Goal: Task Accomplishment & Management: Use online tool/utility

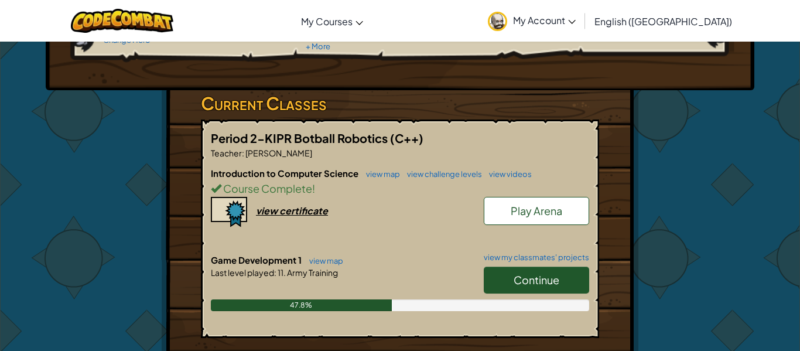
scroll to position [156, 0]
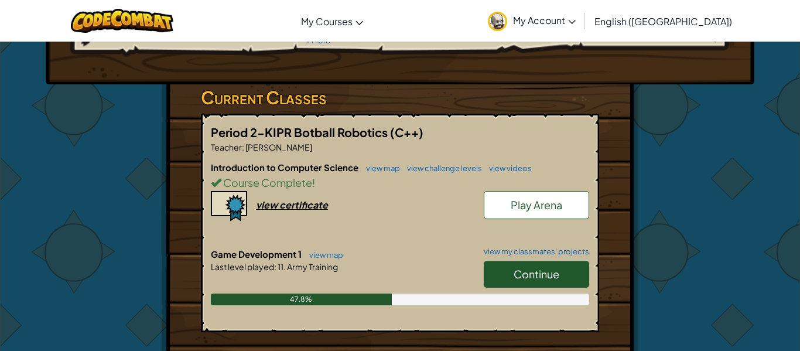
click at [531, 282] on link "Continue" at bounding box center [536, 274] width 105 height 27
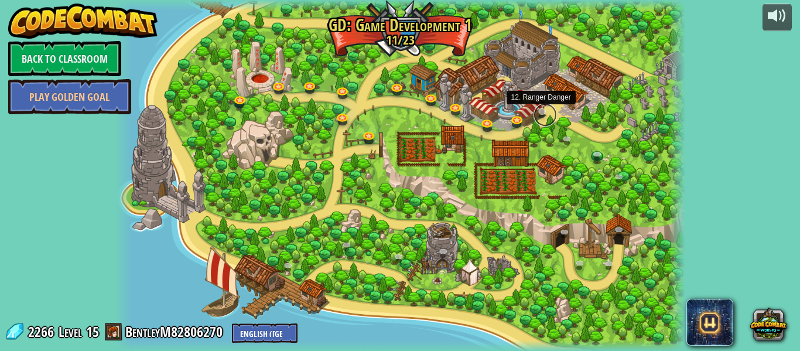
click at [538, 110] on link at bounding box center [545, 114] width 23 height 23
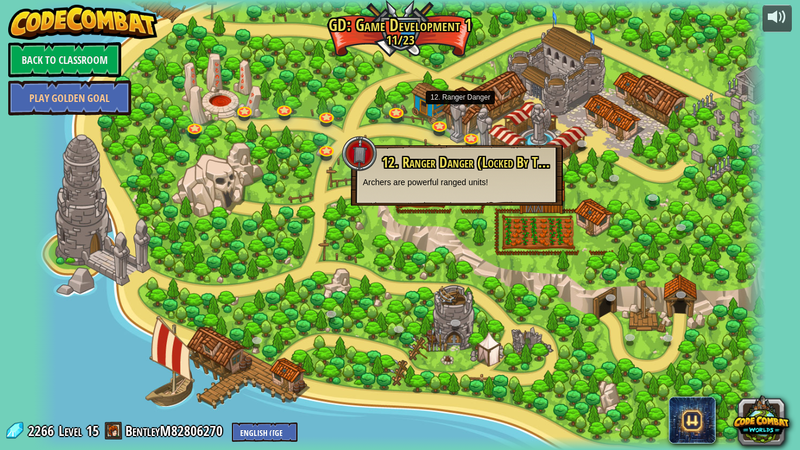
click at [657, 182] on div at bounding box center [400, 225] width 732 height 450
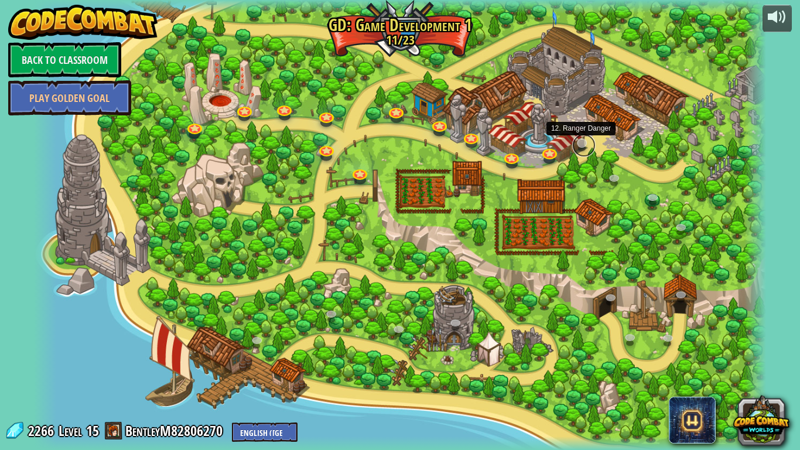
click at [587, 148] on link at bounding box center [583, 145] width 23 height 23
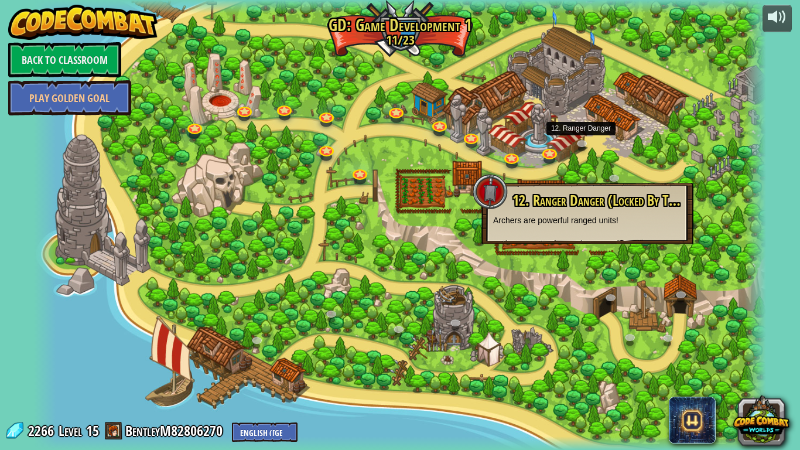
click at [605, 138] on div at bounding box center [400, 225] width 732 height 450
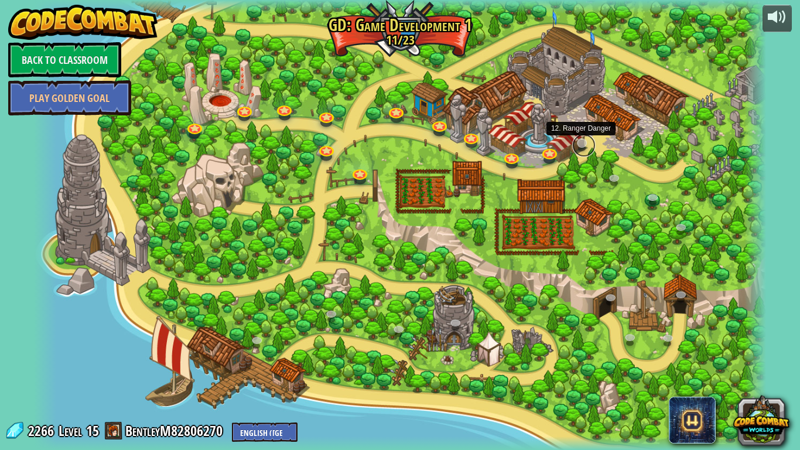
click at [583, 140] on link at bounding box center [583, 145] width 23 height 23
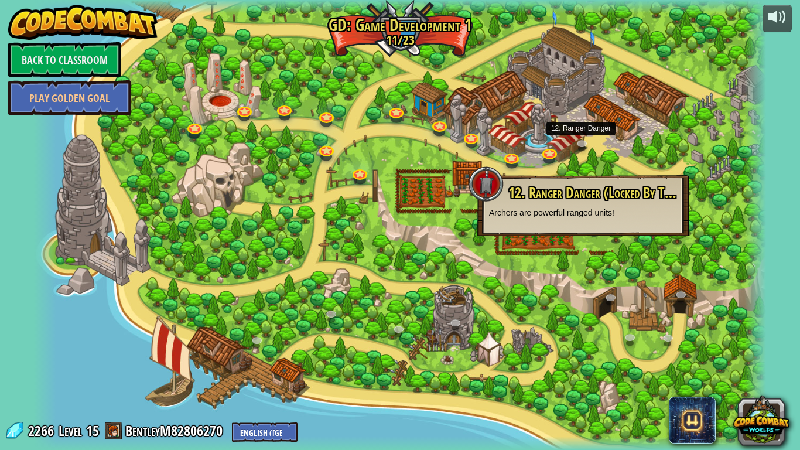
click at [595, 142] on div at bounding box center [400, 225] width 732 height 450
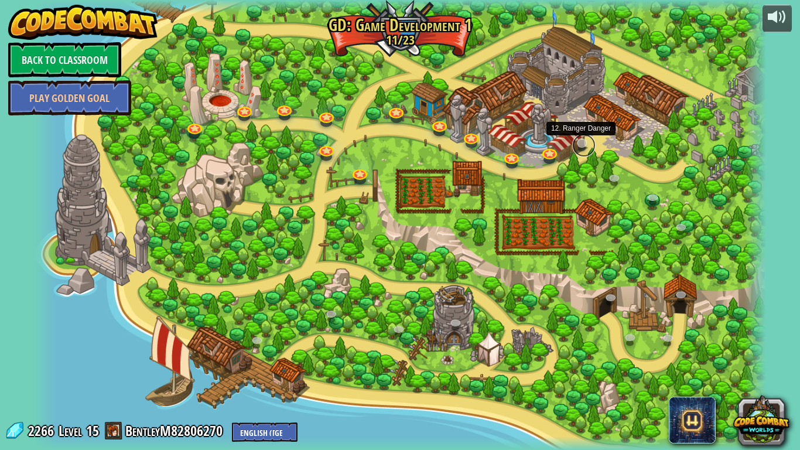
click at [576, 145] on link at bounding box center [583, 145] width 23 height 23
click at [580, 145] on link at bounding box center [581, 140] width 23 height 23
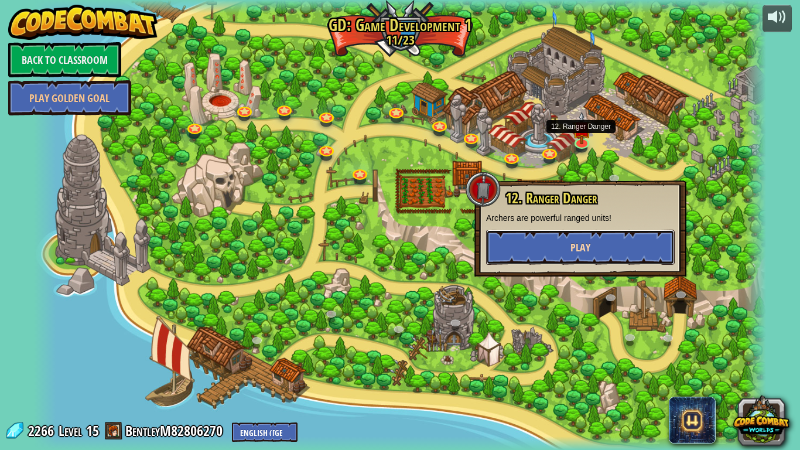
click at [557, 235] on button "Play" at bounding box center [580, 247] width 189 height 35
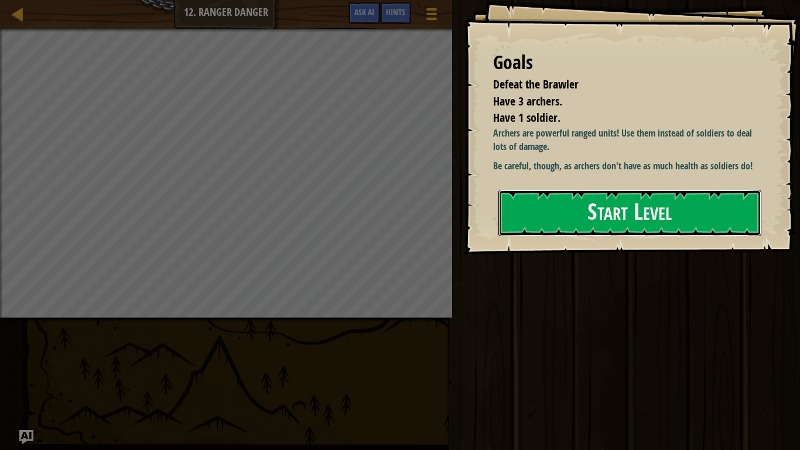
click at [557, 235] on button "Start Level" at bounding box center [629, 213] width 263 height 46
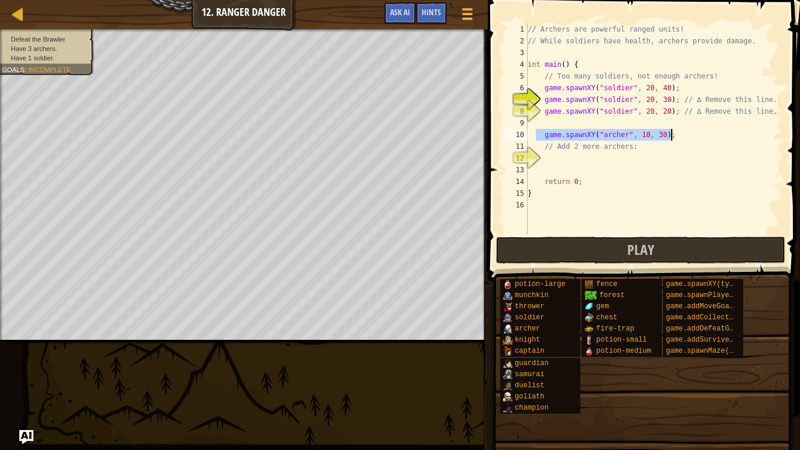
drag, startPoint x: 537, startPoint y: 136, endPoint x: 676, endPoint y: 137, distance: 138.8
click at [676, 137] on div "// Archers are powerful ranged units! // While soldiers have health, archers pr…" at bounding box center [653, 140] width 257 height 234
type textarea "game.spawnXY("[PERSON_NAME]", 10, 30);"
click at [608, 160] on div "// Archers are powerful ranged units! // While soldiers have health, archers pr…" at bounding box center [653, 140] width 257 height 234
type textarea "game.spawnXY("[PERSON_NAME]", 10, 30);"
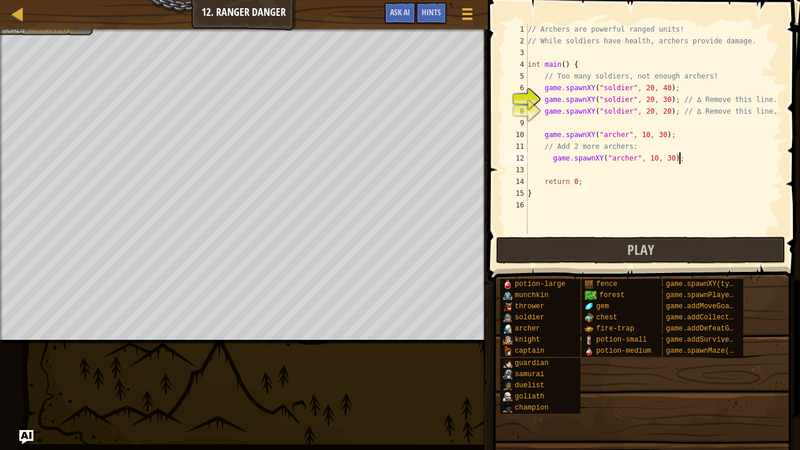
click at [606, 165] on div "// Archers are powerful ranged units! // While soldiers have health, archers pr…" at bounding box center [653, 140] width 257 height 234
type textarea "game.spawnXY("[PERSON_NAME]", 10, 30);"
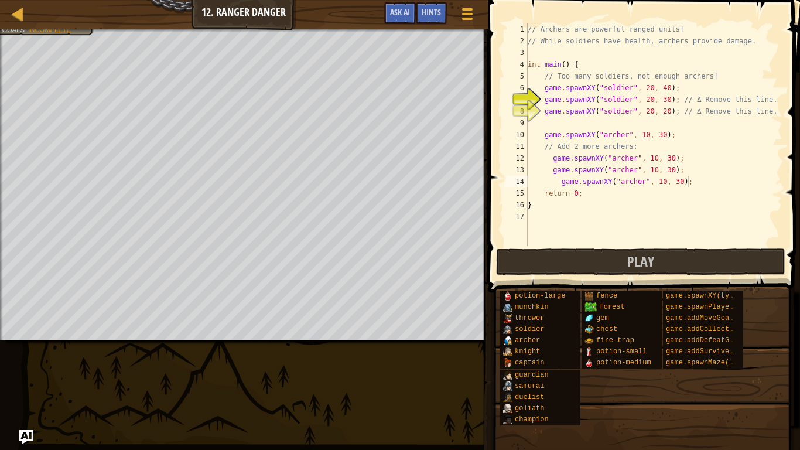
click at [552, 159] on div "// Archers are powerful ranged units! // While soldiers have health, archers pr…" at bounding box center [653, 146] width 257 height 246
click at [560, 181] on div "// Archers are powerful ranged units! // While soldiers have health, archers pr…" at bounding box center [653, 146] width 257 height 246
click at [553, 160] on div "// Archers are powerful ranged units! // While soldiers have health, archers pr…" at bounding box center [653, 146] width 257 height 246
click at [553, 170] on div "// Archers are powerful ranged units! // While soldiers have health, archers pr…" at bounding box center [653, 146] width 257 height 246
click at [552, 178] on div "// Archers are powerful ranged units! // While soldiers have health, archers pr…" at bounding box center [653, 146] width 257 height 246
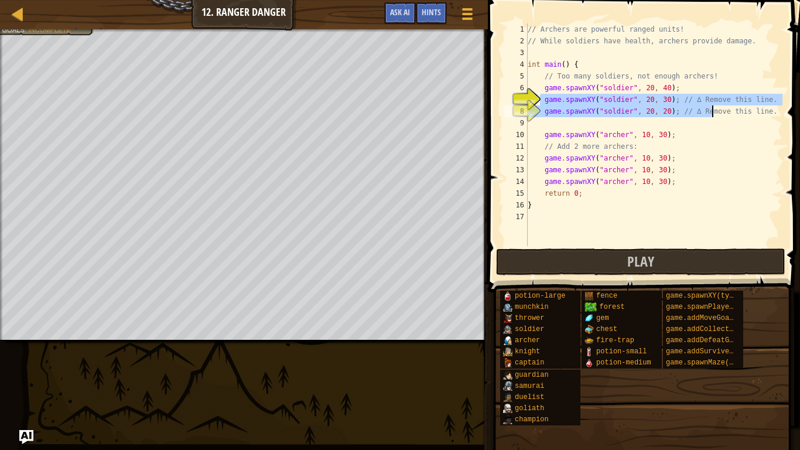
drag, startPoint x: 541, startPoint y: 102, endPoint x: 712, endPoint y: 117, distance: 171.1
click at [712, 117] on div "// Archers are powerful ranged units! // While soldiers have health, archers pr…" at bounding box center [653, 146] width 257 height 246
click at [528, 95] on div "7" at bounding box center [515, 100] width 23 height 12
drag, startPoint x: 539, startPoint y: 101, endPoint x: 687, endPoint y: 114, distance: 148.1
click at [687, 114] on div "game.spawnXY("soldier", 20, 30); // ∆ Remove this line. 1 2 3 4 5 6 7 8 9 10 11…" at bounding box center [642, 134] width 281 height 223
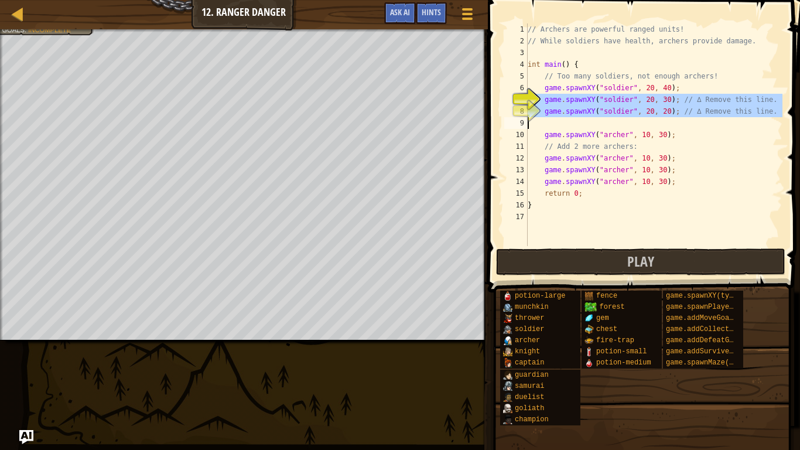
type textarea "game.spawnXY("soldier", 20, 20); // ∆ Remove this line."
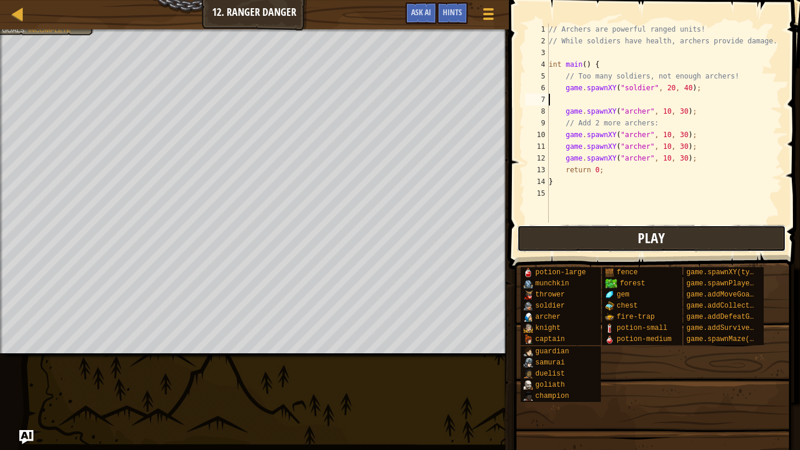
click at [636, 239] on button "Play" at bounding box center [651, 238] width 269 height 27
type textarea "game.spawnXY("[PERSON_NAME]", 10, 30);"
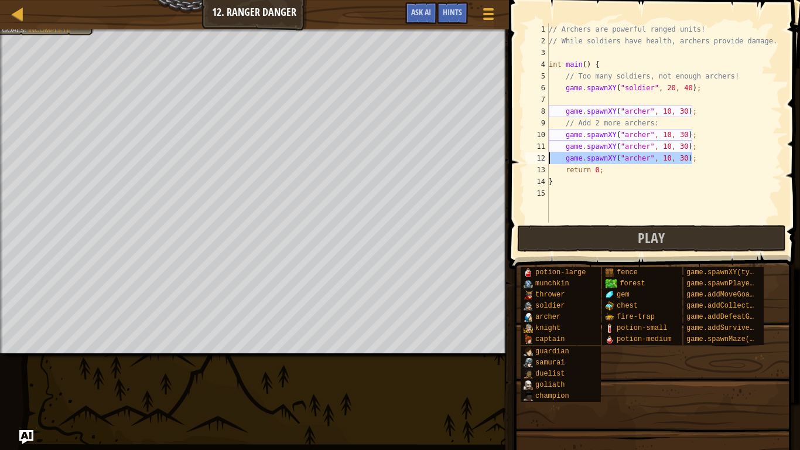
drag, startPoint x: 697, startPoint y: 160, endPoint x: 528, endPoint y: 160, distance: 169.3
click at [528, 160] on div "game.spawnXY("[PERSON_NAME]", 10, 30); 1 2 3 4 5 6 7 8 9 10 11 12 13 14 15 // A…" at bounding box center [652, 122] width 259 height 199
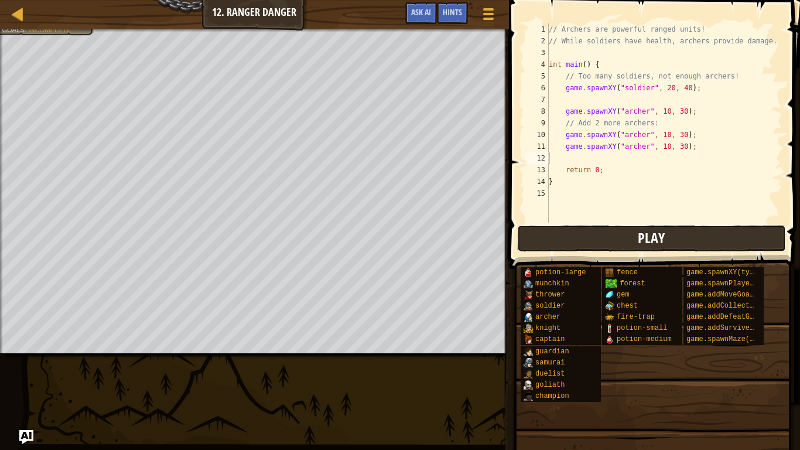
click at [576, 242] on button "Play" at bounding box center [651, 238] width 269 height 27
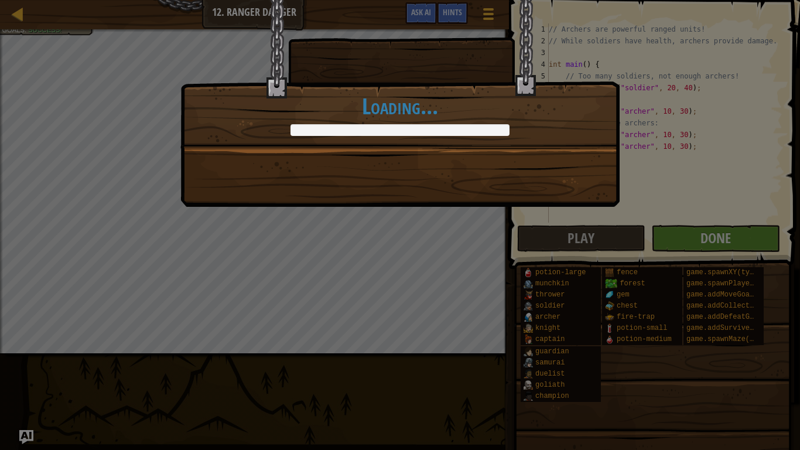
click at [685, 237] on div "Archers are powerful units! Use them wisely. +0 +0 Continue Loading..." at bounding box center [400, 225] width 800 height 450
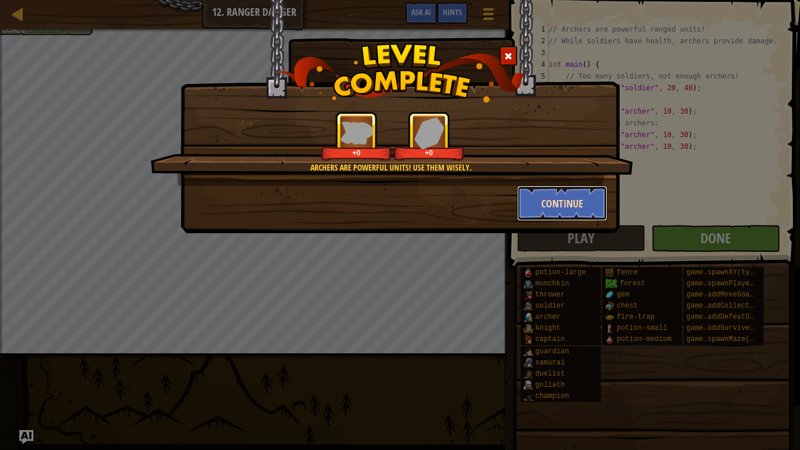
click at [603, 210] on button "Continue" at bounding box center [562, 203] width 91 height 35
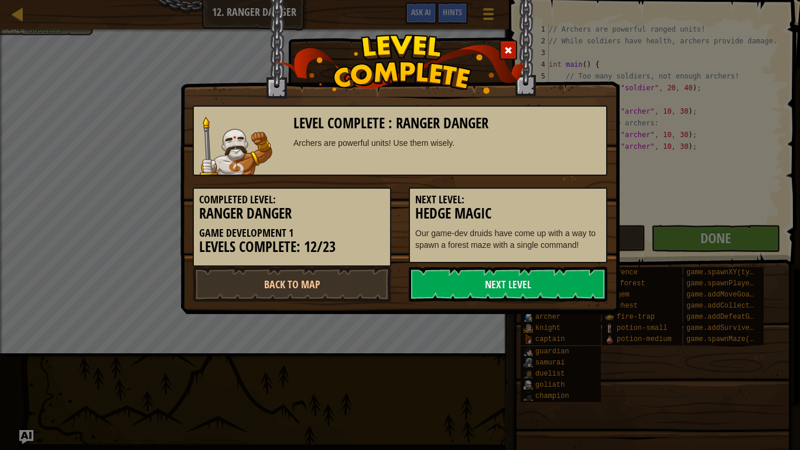
click at [577, 209] on h3 "Hedge Magic" at bounding box center [508, 214] width 186 height 16
click at [538, 275] on link "Next Level" at bounding box center [508, 283] width 199 height 35
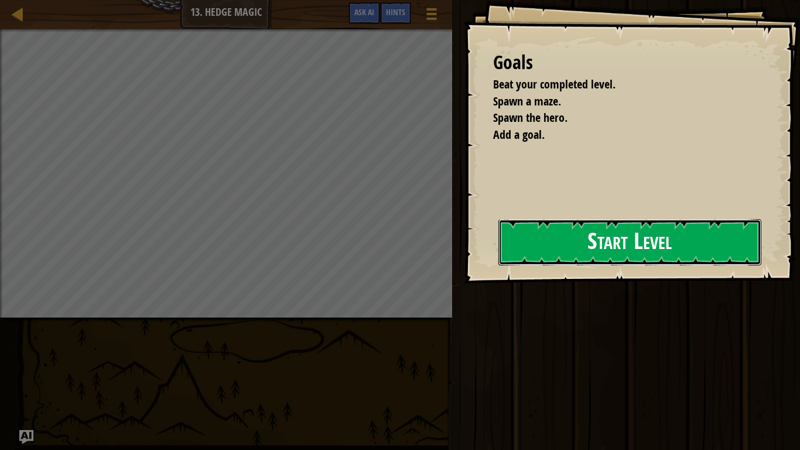
click at [556, 251] on button "Start Level" at bounding box center [629, 242] width 263 height 46
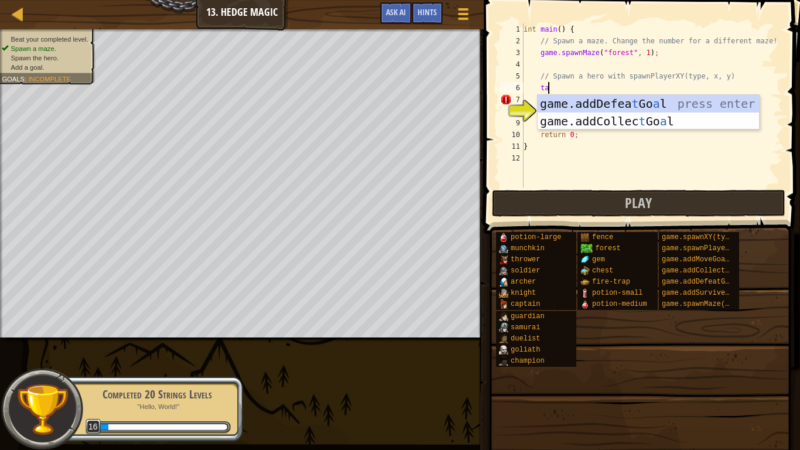
scroll to position [5, 3]
type textarea "t"
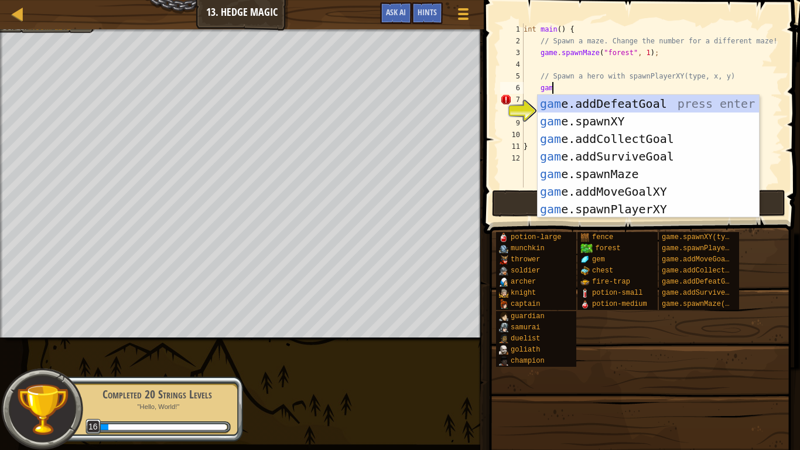
scroll to position [5, 4]
click at [579, 203] on div "game .addDefeatGoal press enter game .addCollectGoal press enter game .addSurvi…" at bounding box center [648, 174] width 221 height 158
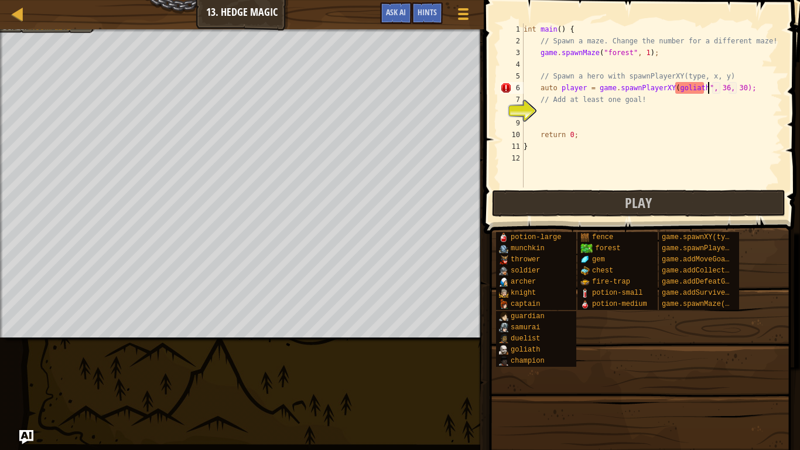
scroll to position [5, 26]
click at [676, 87] on div "int main ( ) { // Spawn a maze. Change the number for a different maze! game . …" at bounding box center [651, 116] width 261 height 187
type textarea "auto player = game.spawnPlayerXY("goliath", 36, 30);"
click at [621, 111] on div "int main ( ) { // Spawn a maze. Change the number for a different maze! game . …" at bounding box center [651, 116] width 261 height 187
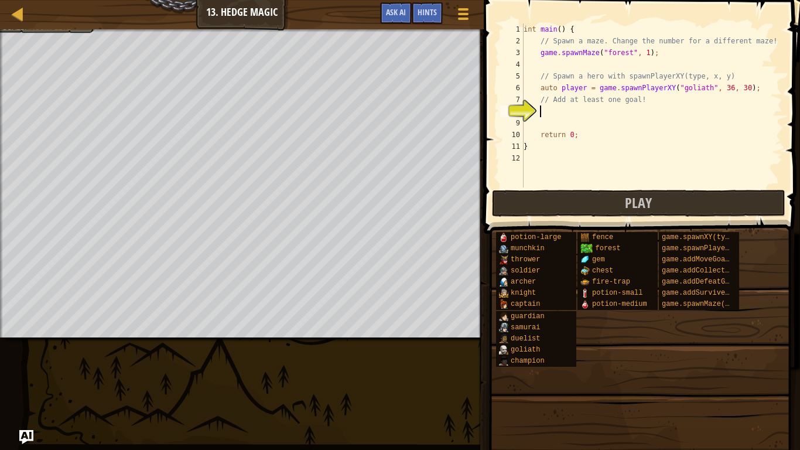
scroll to position [5, 2]
type textarea "ga"
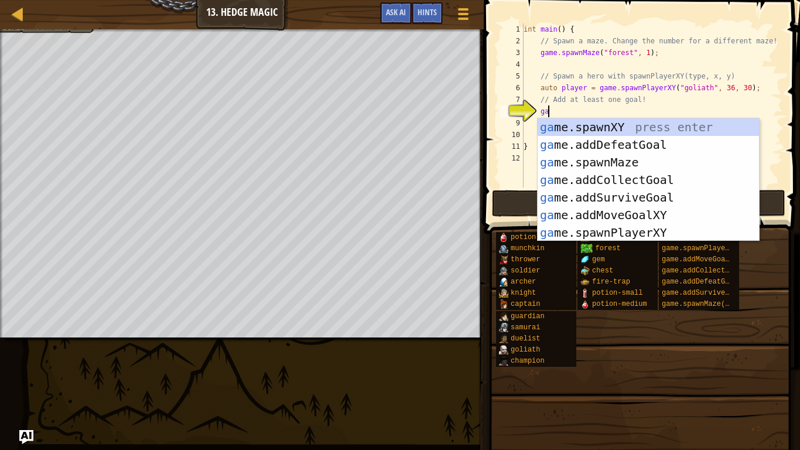
scroll to position [5, 3]
click at [620, 141] on div "ga me.spawnXY press enter ga me.addDefeatGoal press enter ga me.spawnMaze press…" at bounding box center [648, 197] width 221 height 158
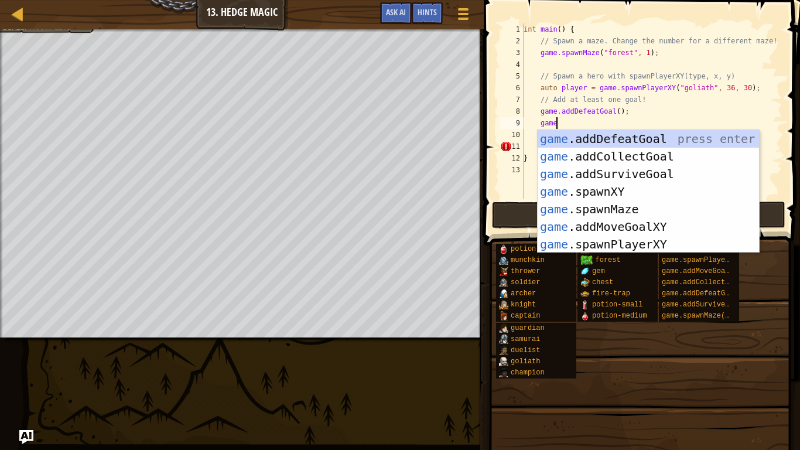
scroll to position [5, 4]
click at [622, 188] on div "game .addDefeatGoal press enter game .addCollectGoal press enter game .addSurvi…" at bounding box center [648, 209] width 221 height 158
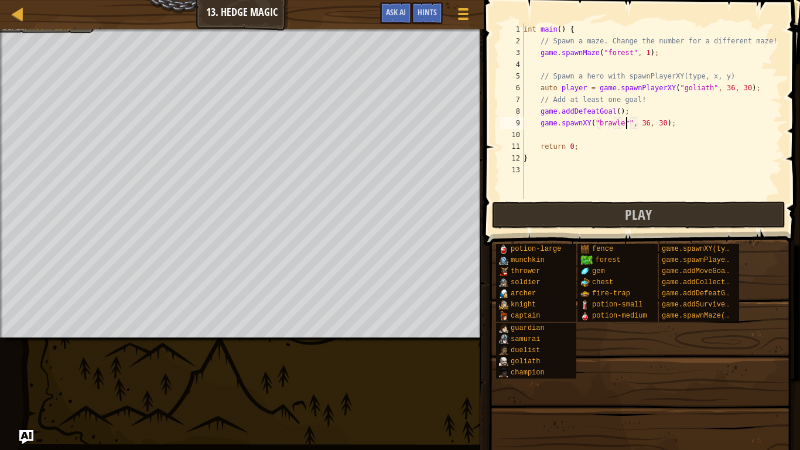
scroll to position [5, 15]
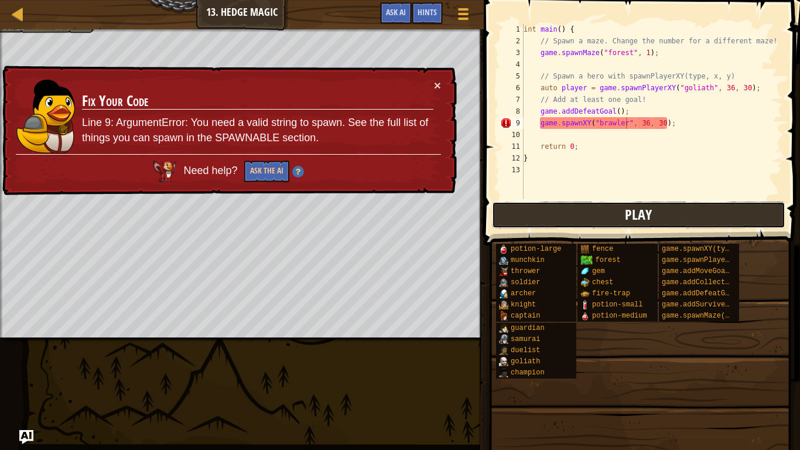
click at [623, 211] on button "Play" at bounding box center [638, 214] width 293 height 27
click at [627, 121] on div "int main ( ) { // Spawn a maze. Change the number for a different maze! game . …" at bounding box center [651, 122] width 261 height 199
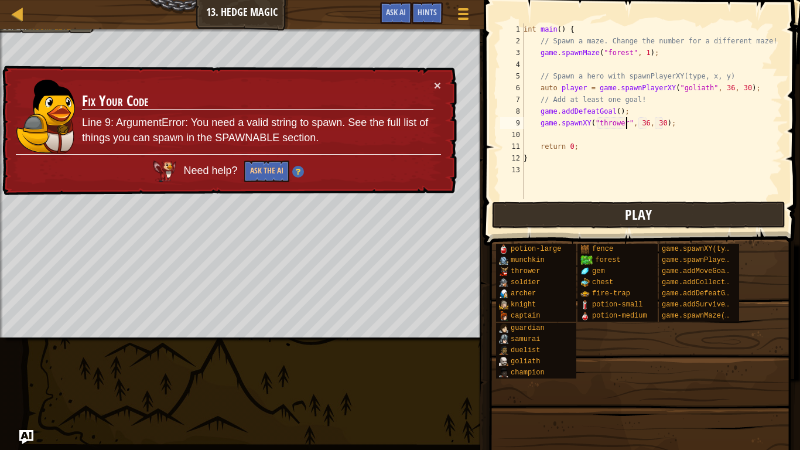
type textarea "game.spawnXY("thrower", 36, 30);"
click at [570, 219] on button "Play" at bounding box center [638, 214] width 293 height 27
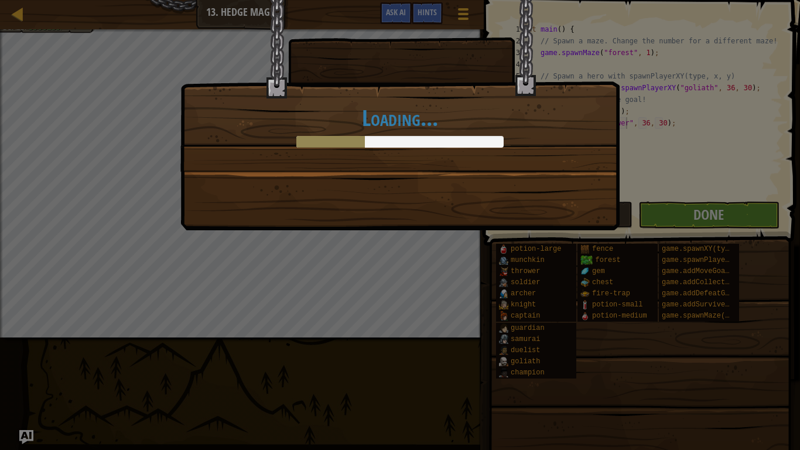
click at [709, 223] on div "Loading..." at bounding box center [400, 225] width 800 height 450
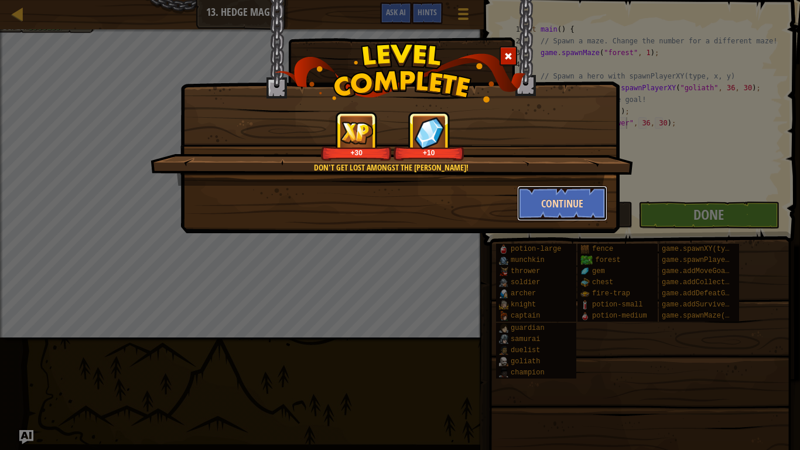
click at [576, 207] on button "Continue" at bounding box center [562, 203] width 91 height 35
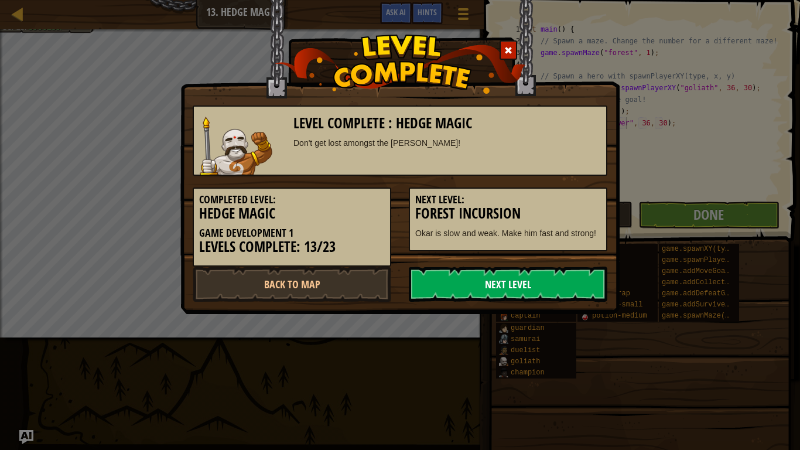
click at [430, 273] on link "Next Level" at bounding box center [508, 283] width 199 height 35
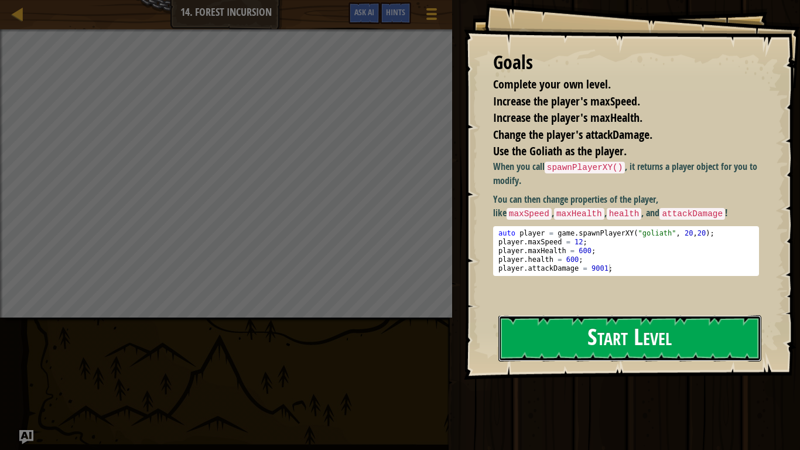
click at [578, 335] on button "Start Level" at bounding box center [629, 338] width 263 height 46
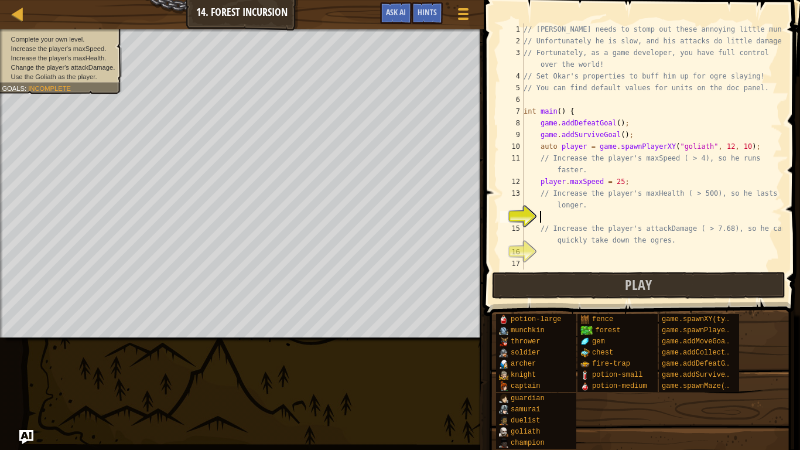
scroll to position [35, 0]
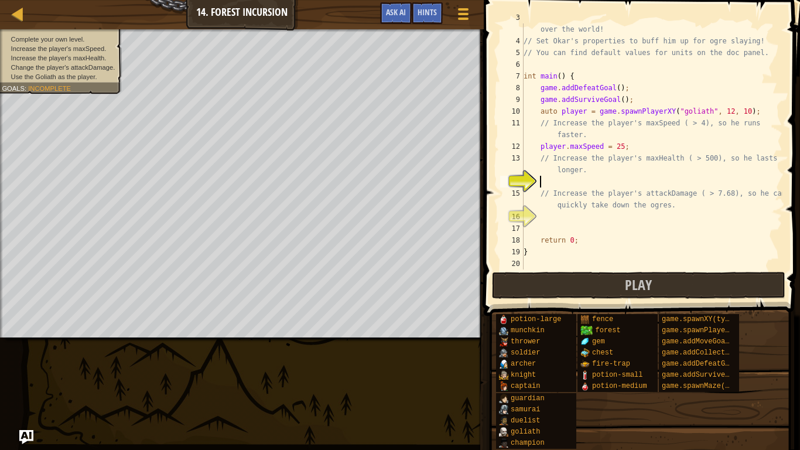
type textarea "g"
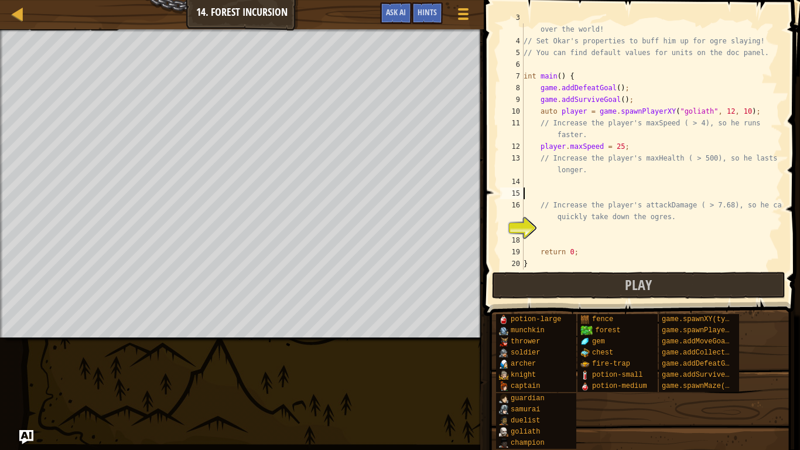
click at [565, 184] on div "// Fortunately, as a game developer, you have full control over the world! // S…" at bounding box center [651, 152] width 261 height 281
click at [566, 190] on div "// Fortunately, as a game developer, you have full control over the world! // S…" at bounding box center [651, 152] width 261 height 281
click at [614, 145] on div "// Fortunately, as a game developer, you have full control over the world! // S…" at bounding box center [651, 152] width 261 height 281
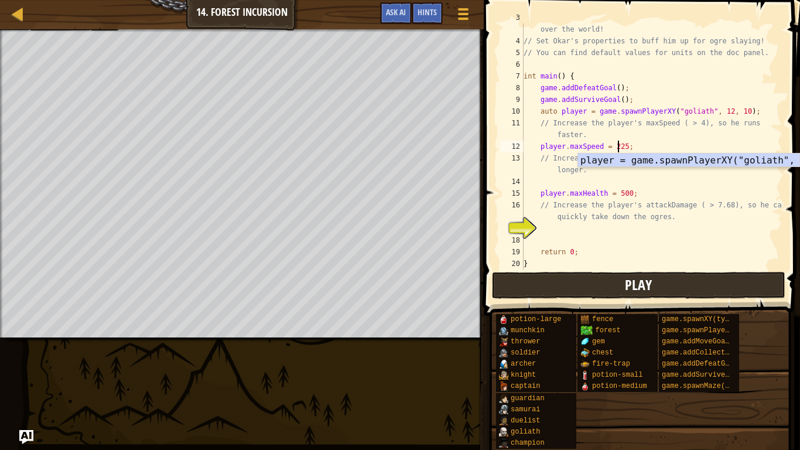
type textarea "player.maxSpeed = 225;"
click at [614, 289] on button "Play" at bounding box center [638, 285] width 293 height 27
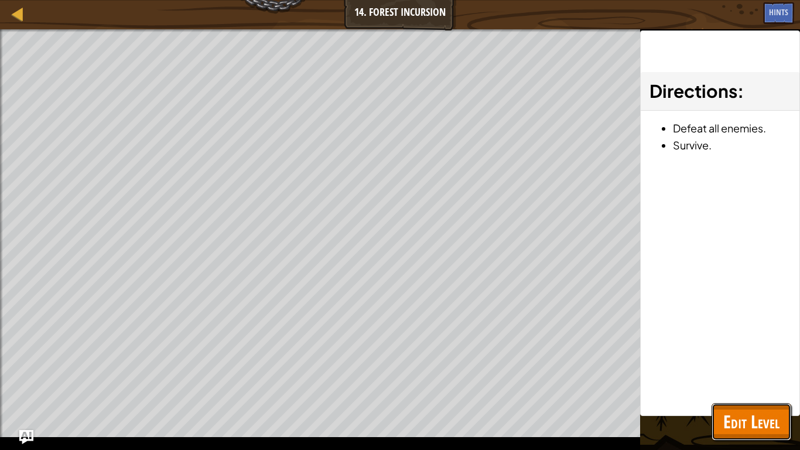
click at [754, 418] on span "Edit Level" at bounding box center [751, 421] width 56 height 24
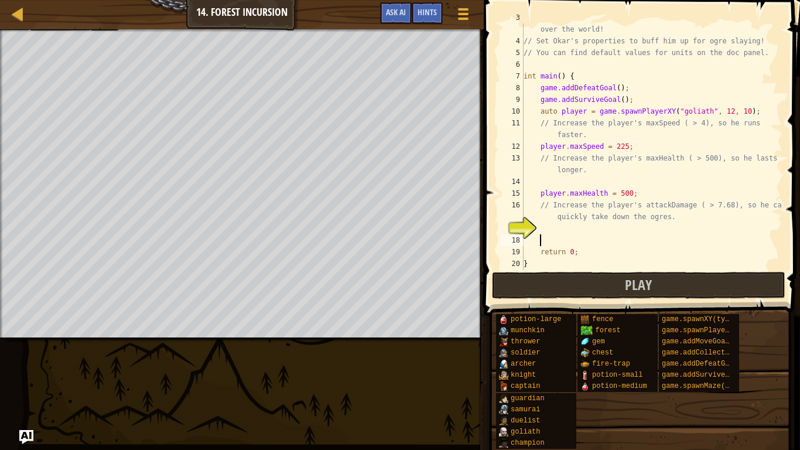
click at [597, 235] on div "// Fortunately, as a game developer, you have full control over the world! // S…" at bounding box center [651, 152] width 261 height 281
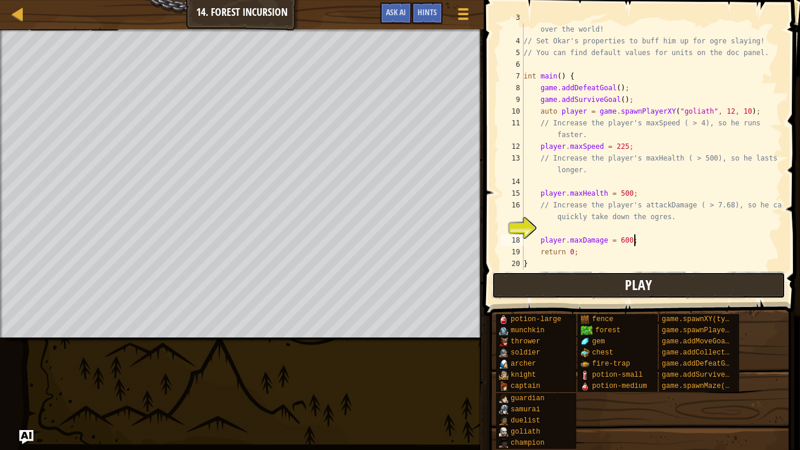
click at [567, 281] on button "Play" at bounding box center [638, 285] width 293 height 27
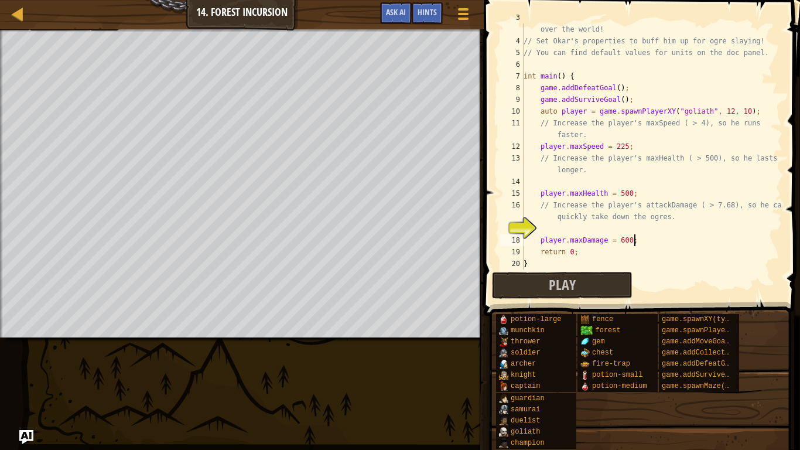
click at [538, 238] on div "// Fortunately, as a game developer, you have full control over the world! // S…" at bounding box center [651, 152] width 261 height 281
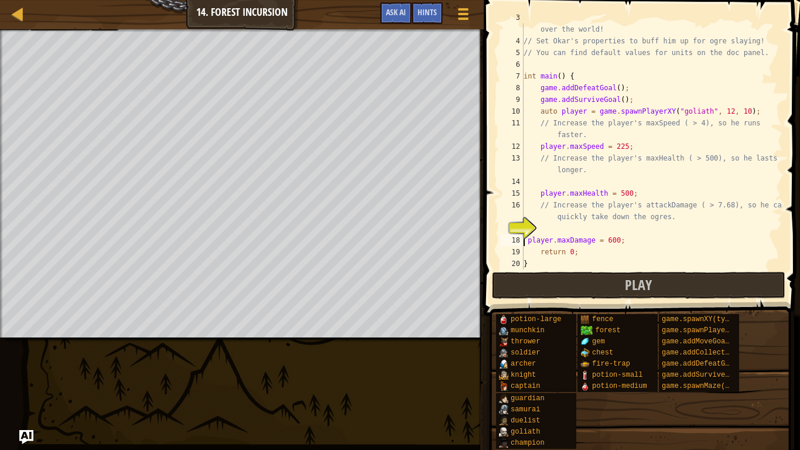
scroll to position [5, 13]
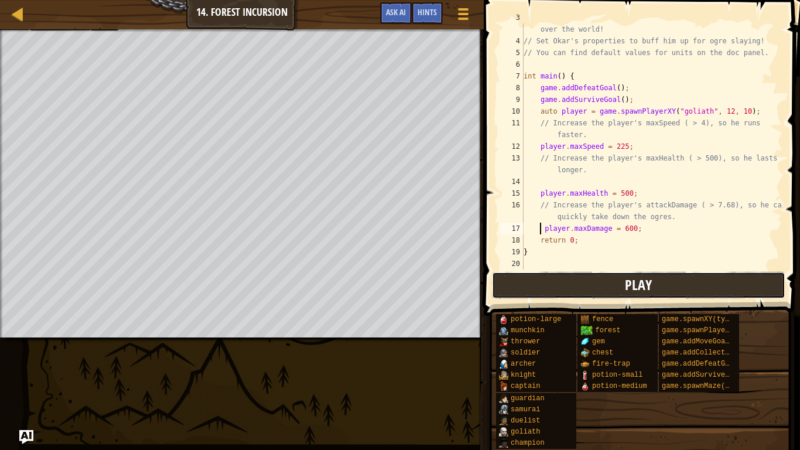
click at [570, 286] on button "Play" at bounding box center [638, 285] width 293 height 27
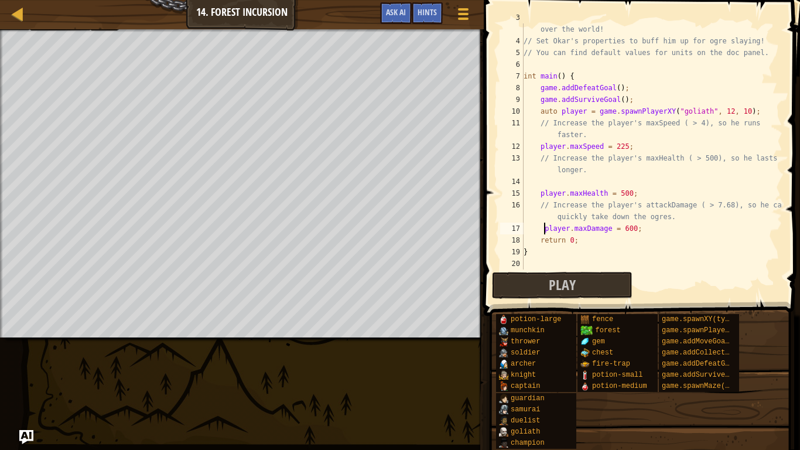
click at [543, 224] on div "// Fortunately, as a game developer, you have full control over the world! // S…" at bounding box center [651, 152] width 261 height 281
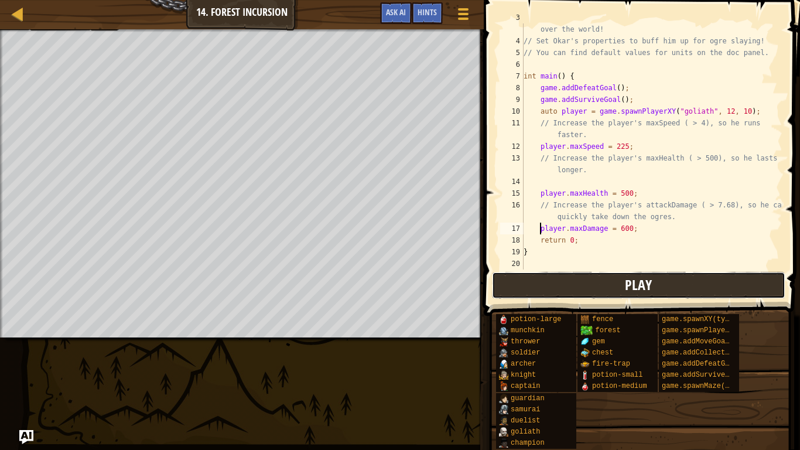
click at [572, 286] on button "Play" at bounding box center [638, 285] width 293 height 27
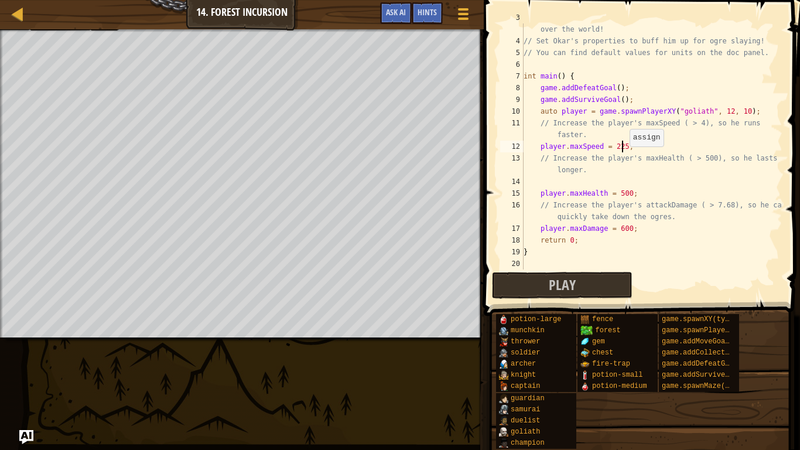
click at [623, 146] on div "// Fortunately, as a game developer, you have full control over the world! // S…" at bounding box center [651, 152] width 261 height 281
type textarea "player.maxSpeed = 225;"
click at [623, 145] on div "// Fortunately, as a game developer, you have full control over the world! // S…" at bounding box center [651, 152] width 261 height 281
click at [621, 152] on div "// Fortunately, as a game developer, you have full control over the world! // S…" at bounding box center [651, 146] width 261 height 246
click at [591, 268] on div "// Fortunately, as a game developer, you have full control over the world! // S…" at bounding box center [651, 152] width 261 height 281
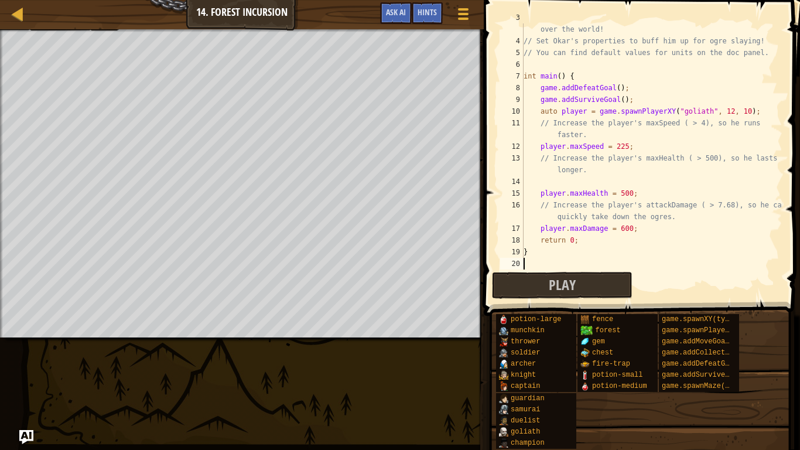
scroll to position [5, 0]
click at [576, 289] on button "Play" at bounding box center [562, 285] width 141 height 27
click at [554, 181] on div "// Fortunately, as a game developer, you have full control over the world! // S…" at bounding box center [651, 152] width 261 height 281
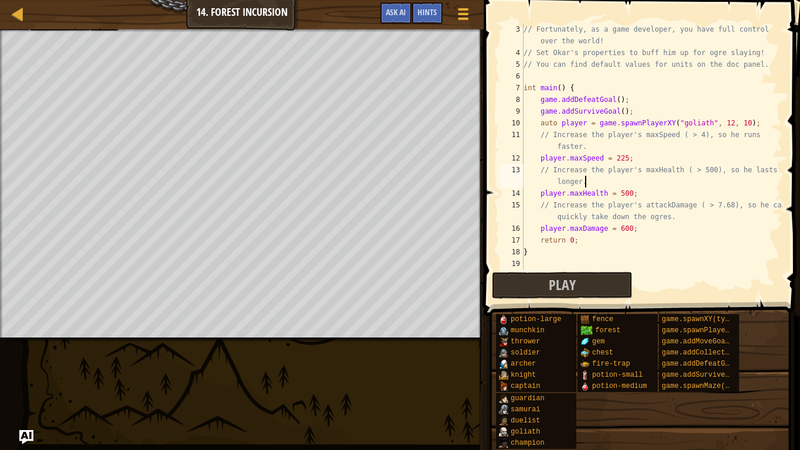
scroll to position [23, 0]
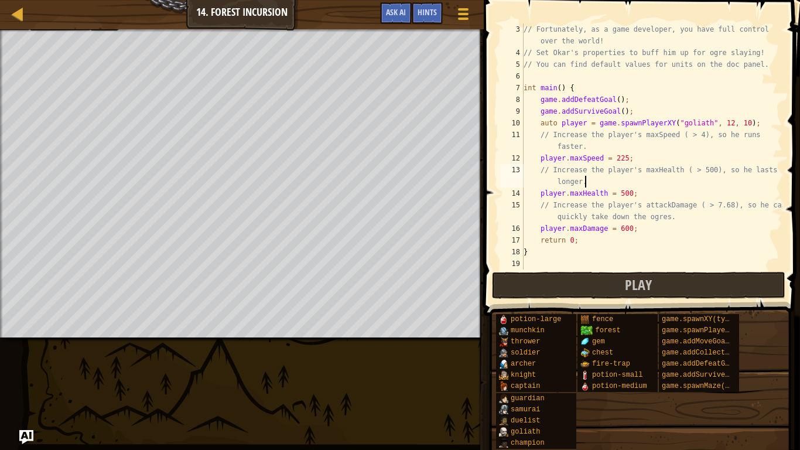
click at [621, 100] on div "// Fortunately, as a game developer, you have full control over the world! // S…" at bounding box center [651, 163] width 261 height 281
click at [617, 100] on div "// Fortunately, as a game developer, you have full control over the world! // S…" at bounding box center [651, 163] width 261 height 281
type textarea "game.addDefeatGoal(2);"
click at [650, 73] on div "// Fortunately, as a game developer, you have full control over the world! // S…" at bounding box center [651, 163] width 261 height 281
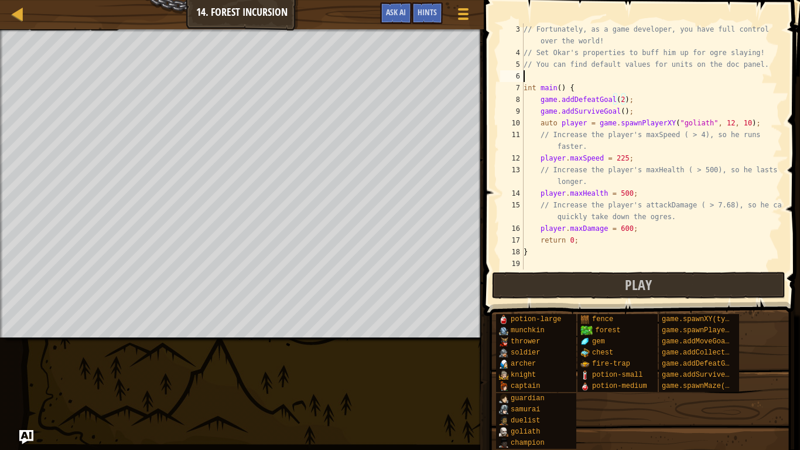
scroll to position [5, 0]
click at [614, 288] on button "Play" at bounding box center [638, 285] width 293 height 27
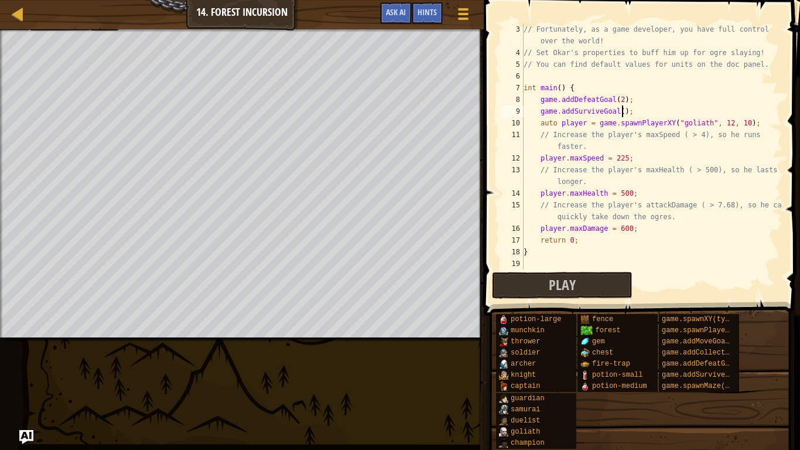
click at [623, 111] on div "// Fortunately, as a game developer, you have full control over the world! // S…" at bounding box center [651, 163] width 261 height 281
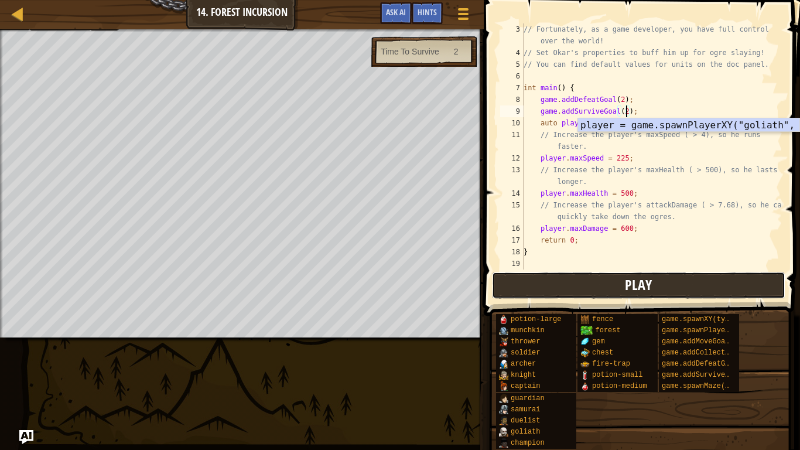
click at [584, 290] on button "Play" at bounding box center [638, 285] width 293 height 27
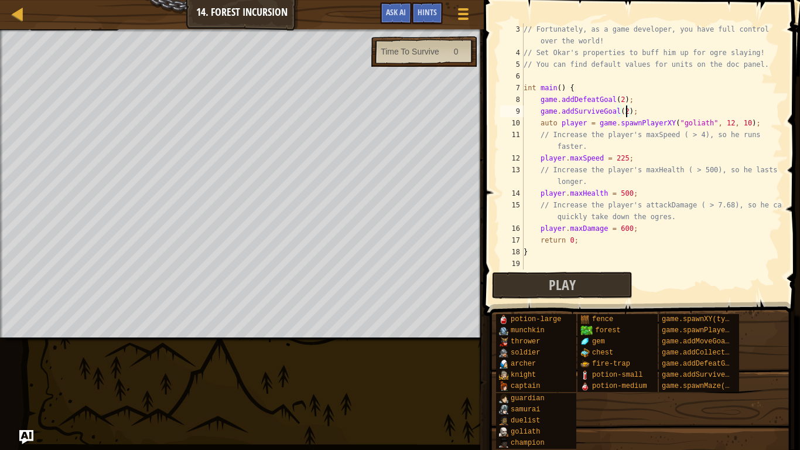
click at [626, 111] on div "// Fortunately, as a game developer, you have full control over the world! // S…" at bounding box center [651, 163] width 261 height 281
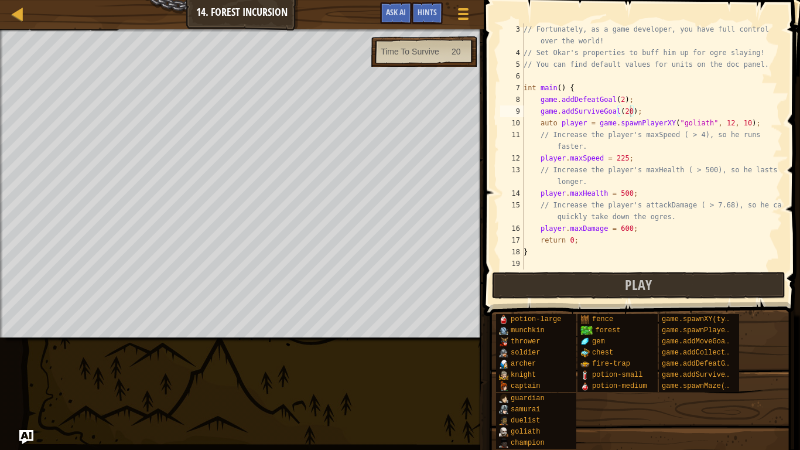
click at [584, 269] on span at bounding box center [643, 141] width 326 height 350
click at [586, 280] on button "Play" at bounding box center [638, 285] width 293 height 27
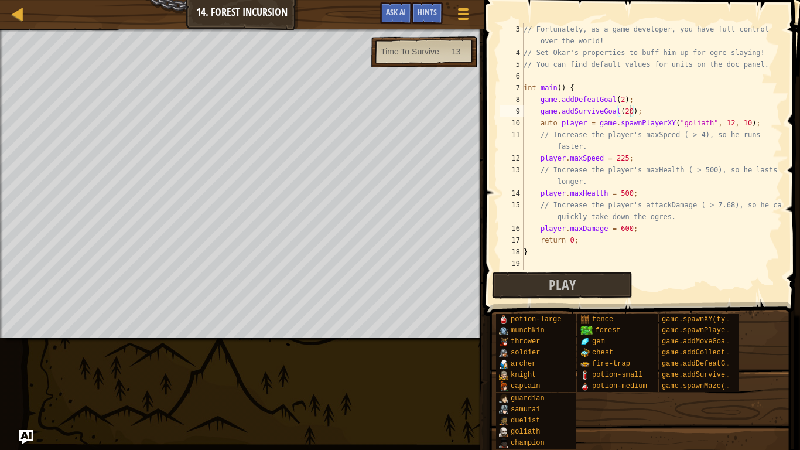
click at [628, 108] on div "// Fortunately, as a game developer, you have full control over the world! // S…" at bounding box center [651, 163] width 261 height 281
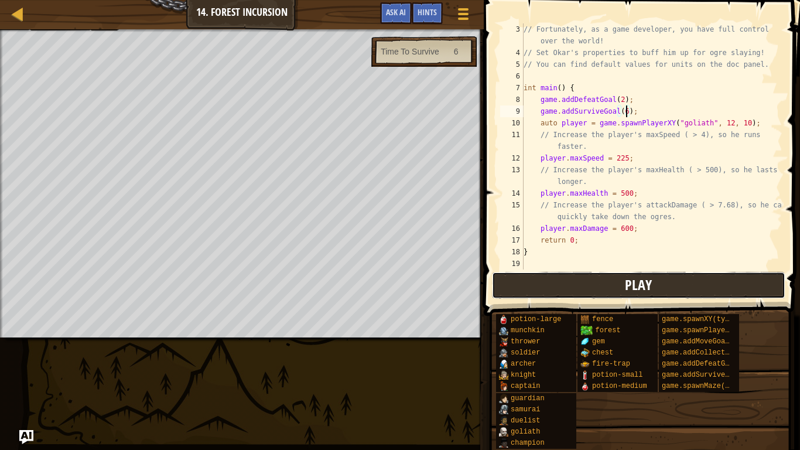
click at [616, 281] on button "Play" at bounding box center [638, 285] width 293 height 27
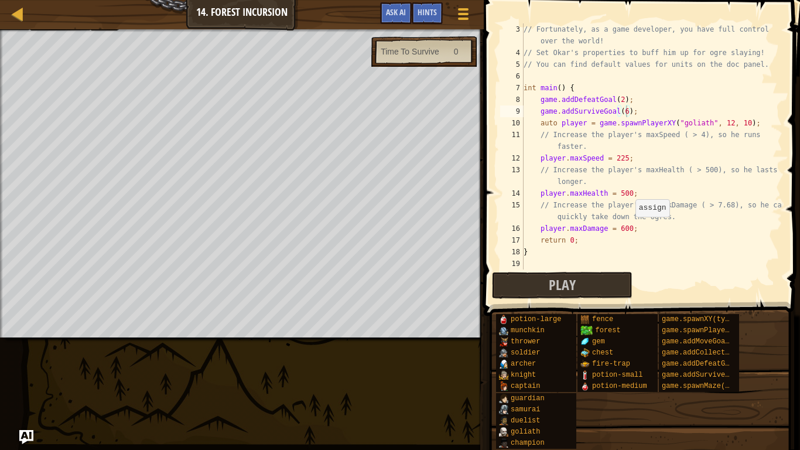
click at [628, 229] on div "// Fortunately, as a game developer, you have full control over the world! // S…" at bounding box center [651, 163] width 261 height 281
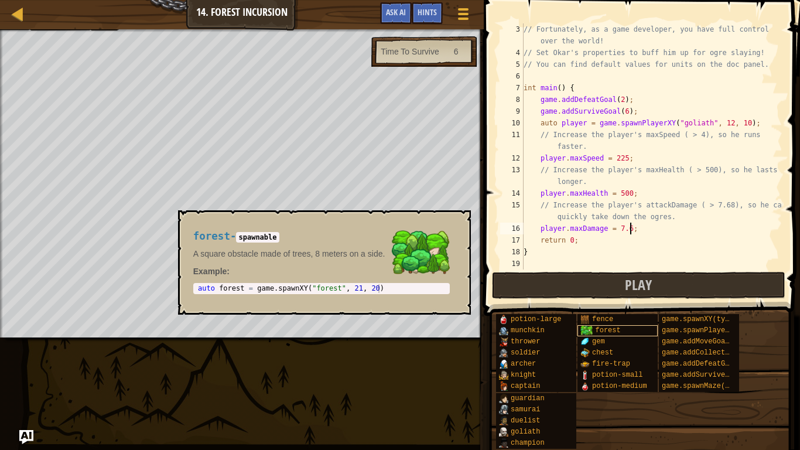
scroll to position [5, 16]
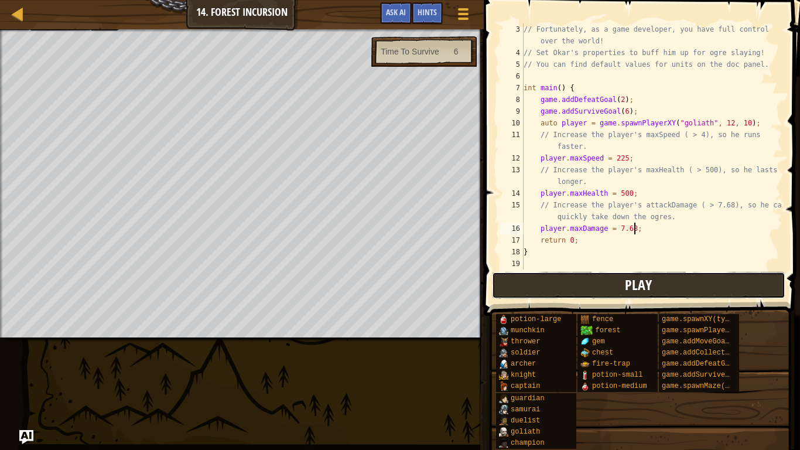
click at [586, 293] on button "Play" at bounding box center [638, 285] width 293 height 27
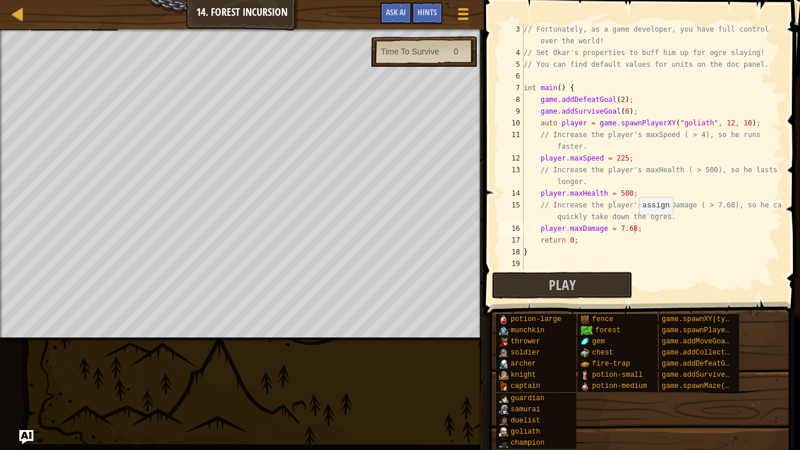
click at [633, 227] on div "// Fortunately, as a game developer, you have full control over the world! // S…" at bounding box center [651, 163] width 261 height 281
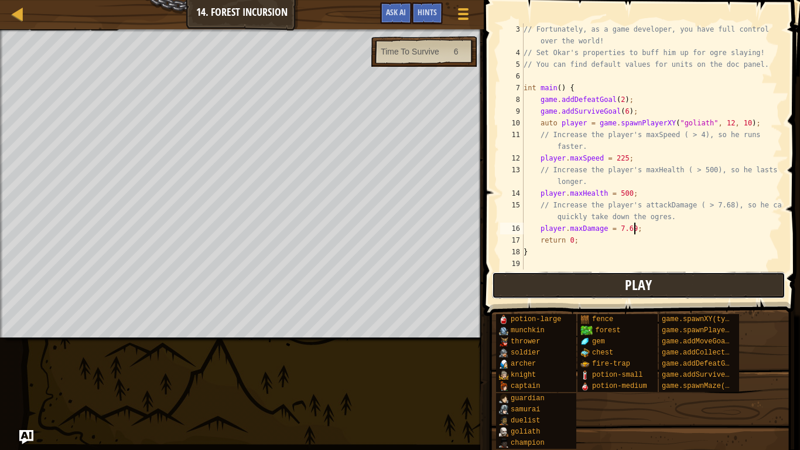
click at [596, 278] on button "Play" at bounding box center [638, 285] width 293 height 27
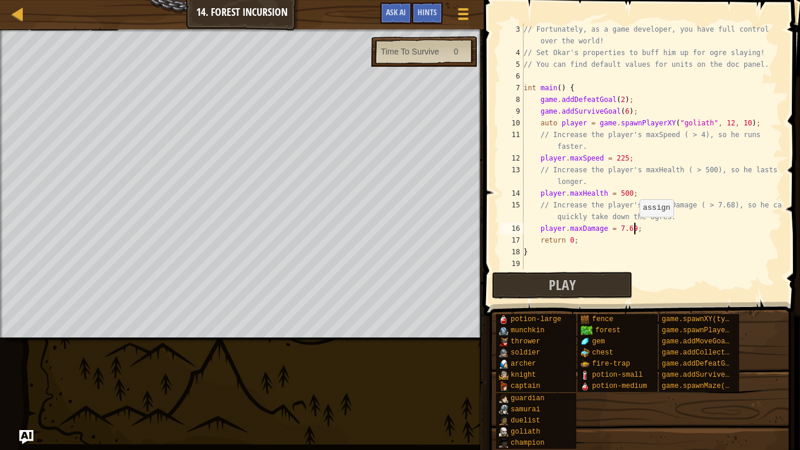
click at [633, 228] on div "// Fortunately, as a game developer, you have full control over the world! // S…" at bounding box center [651, 163] width 261 height 281
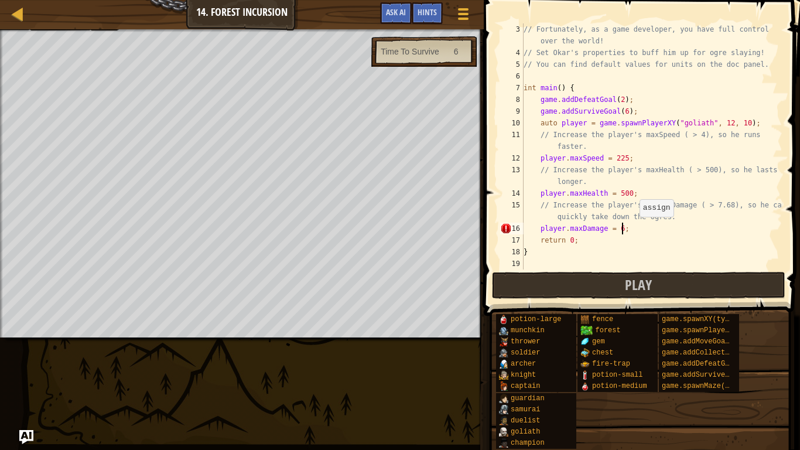
scroll to position [5, 15]
type textarea "player.maxDamage = 600;"
